Goal: Download file/media

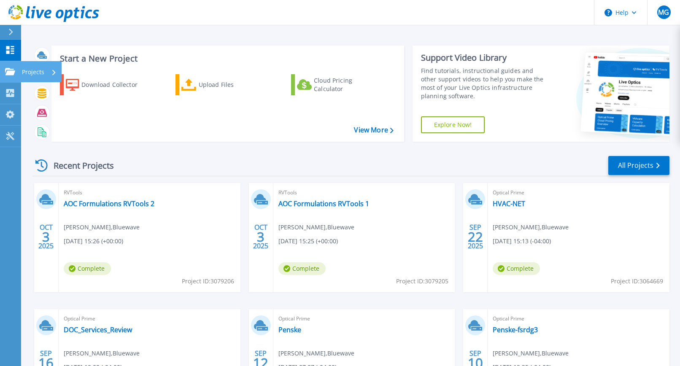
click at [45, 72] on div "Projects" at bounding box center [39, 72] width 35 height 22
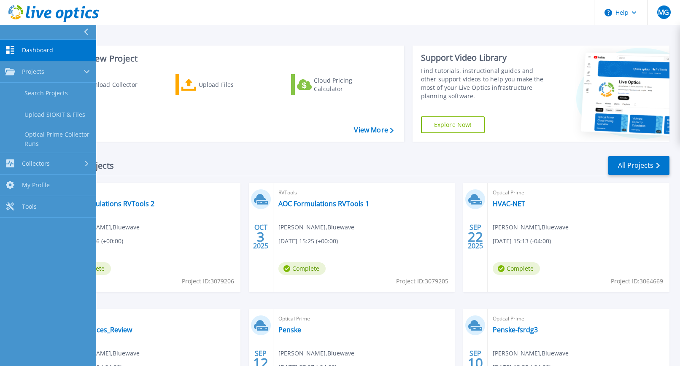
click at [169, 24] on header "Help MG End User Martin Gale mgale@bluewave.net Bluewave My Profile Log Out" at bounding box center [340, 12] width 680 height 25
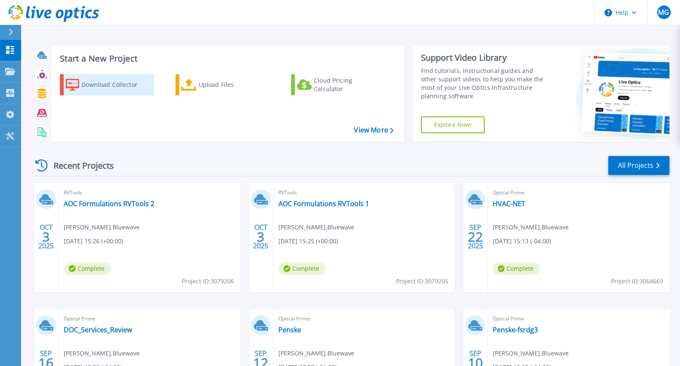
click at [97, 84] on div "Download Collector" at bounding box center [114, 84] width 67 height 17
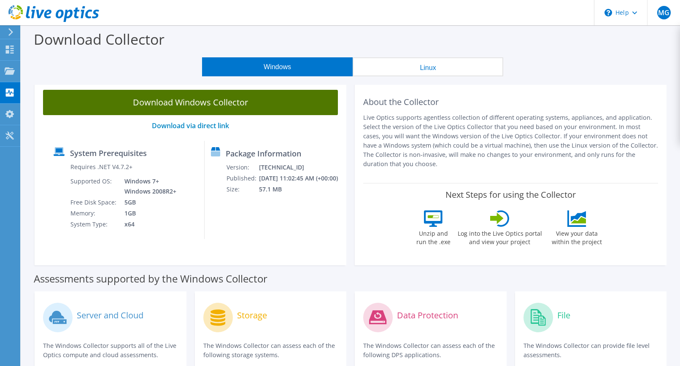
click at [212, 105] on link "Download Windows Collector" at bounding box center [190, 102] width 295 height 25
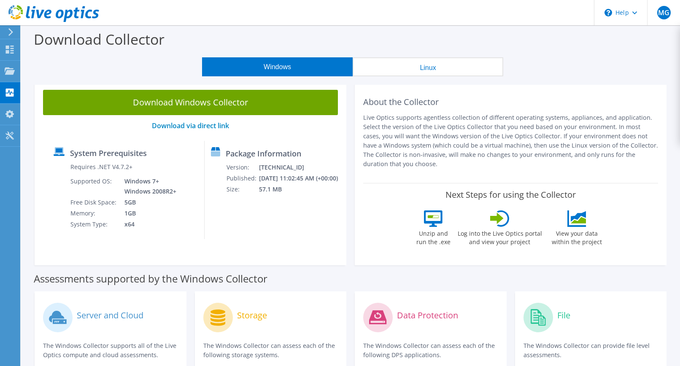
click at [448, 66] on button "Linux" at bounding box center [428, 66] width 151 height 19
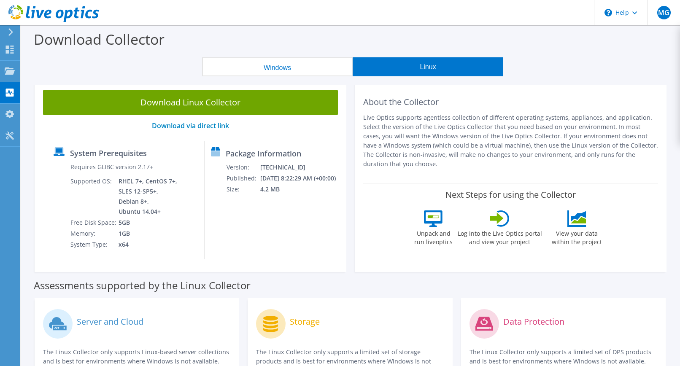
click at [283, 63] on button "Windows" at bounding box center [277, 66] width 151 height 19
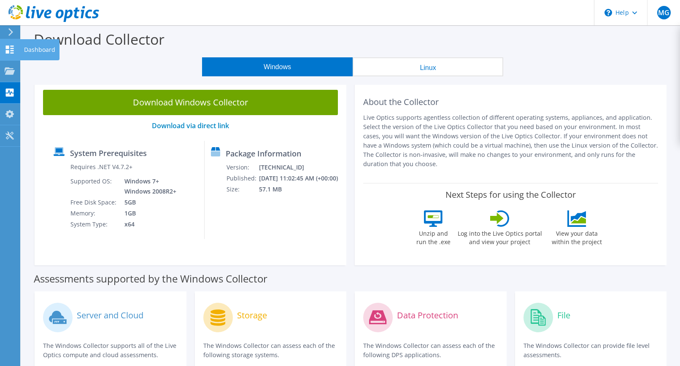
click at [36, 52] on div "Dashboard" at bounding box center [40, 49] width 40 height 21
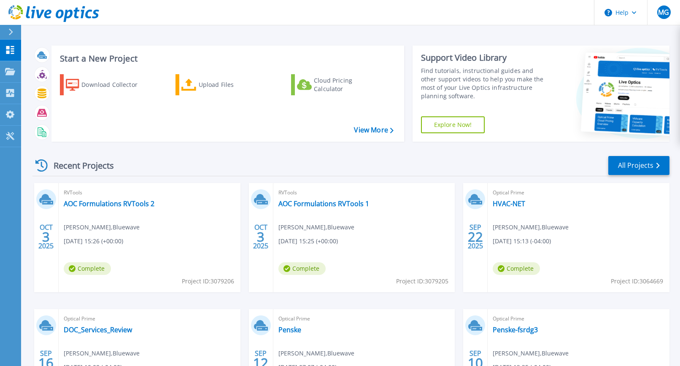
scroll to position [42, 0]
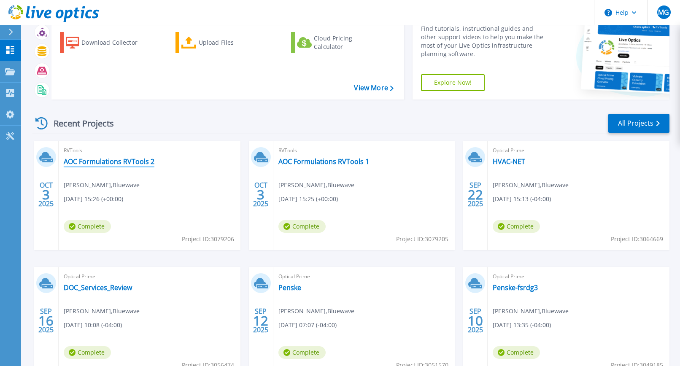
click at [121, 160] on link "AOC Formulations RVTools 2" at bounding box center [109, 161] width 91 height 8
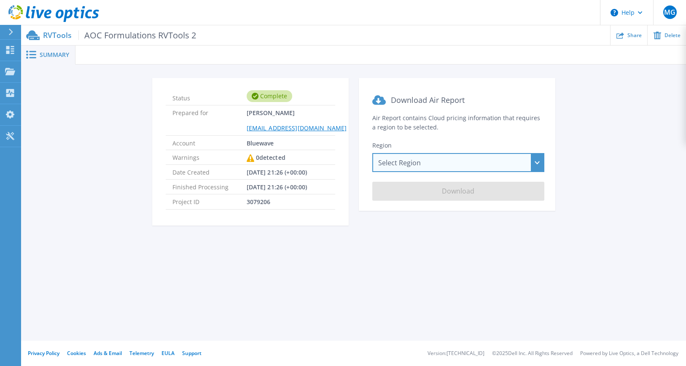
click at [451, 159] on div "Select Region Asia Pacific (Hong Kong) Asia Pacific (Mumbai) Asia Pacific (Seou…" at bounding box center [458, 162] width 172 height 19
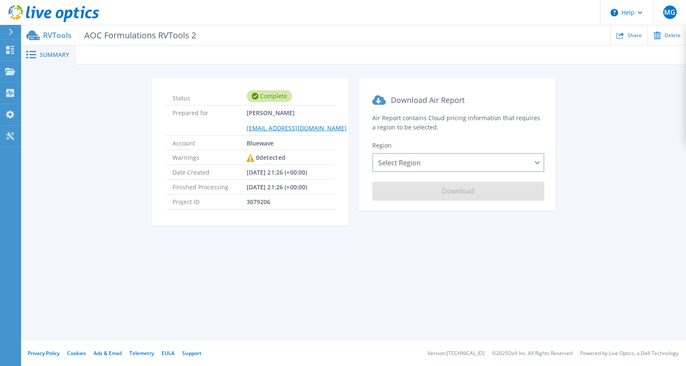
drag, startPoint x: 351, startPoint y: 52, endPoint x: 296, endPoint y: 51, distance: 55.3
click at [346, 51] on div at bounding box center [381, 55] width 611 height 19
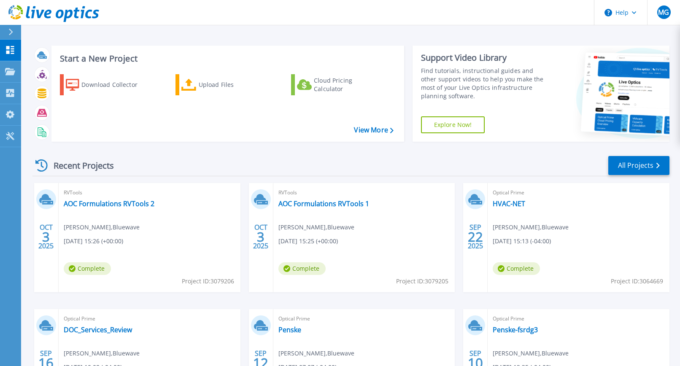
click at [77, 151] on div "Recent Projects All Projects OCT 3 2025 RVTools AOC Formulations RVTools 2 Mart…" at bounding box center [350, 295] width 637 height 294
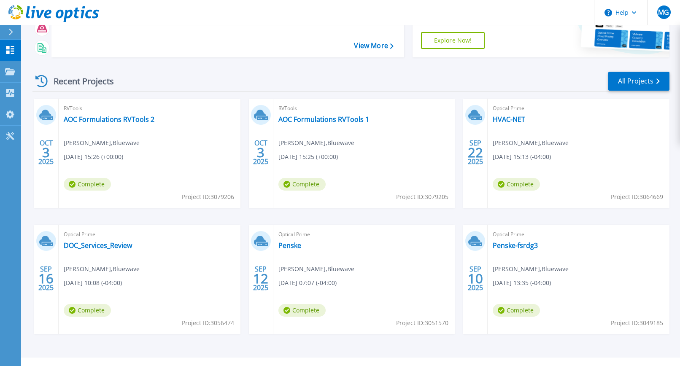
scroll to position [101, 0]
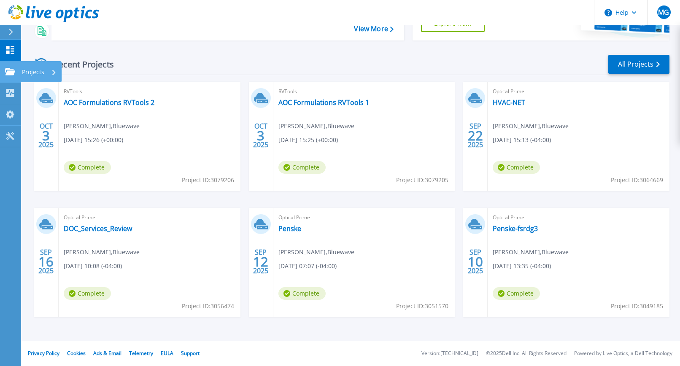
click at [31, 70] on p "Projects" at bounding box center [33, 72] width 22 height 22
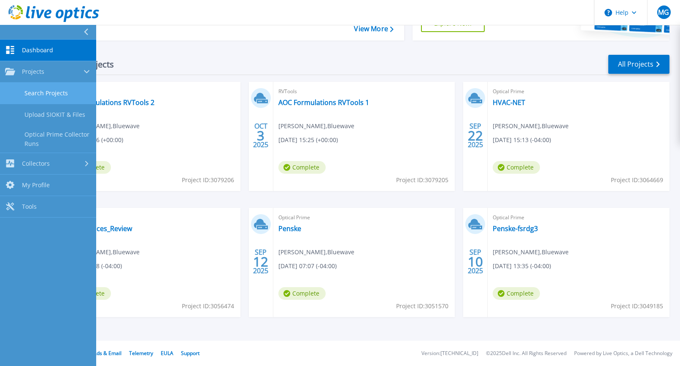
click at [46, 90] on link "Search Projects" at bounding box center [48, 94] width 96 height 22
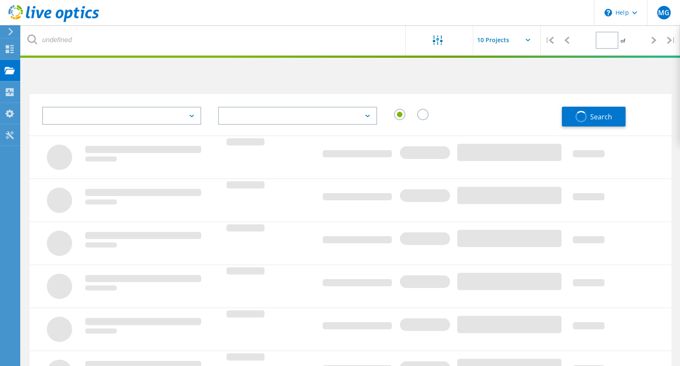
type input "1"
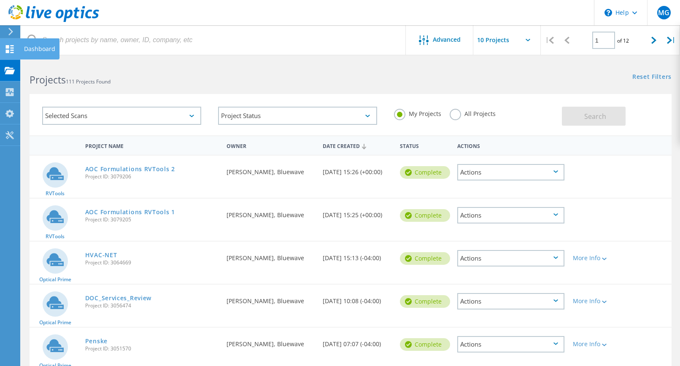
click at [29, 49] on div "Dashboard" at bounding box center [39, 49] width 31 height 6
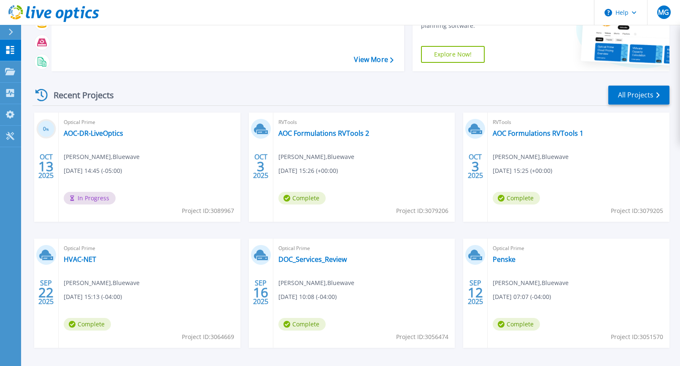
scroll to position [84, 0]
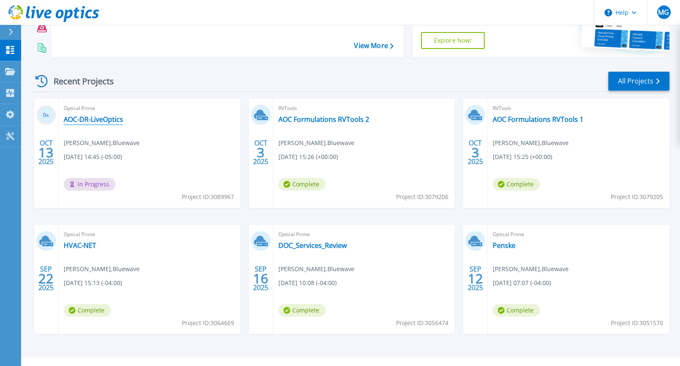
click at [95, 119] on link "AOC-DR-LiveOptics" at bounding box center [93, 119] width 59 height 8
